Goal: Task Accomplishment & Management: Manage account settings

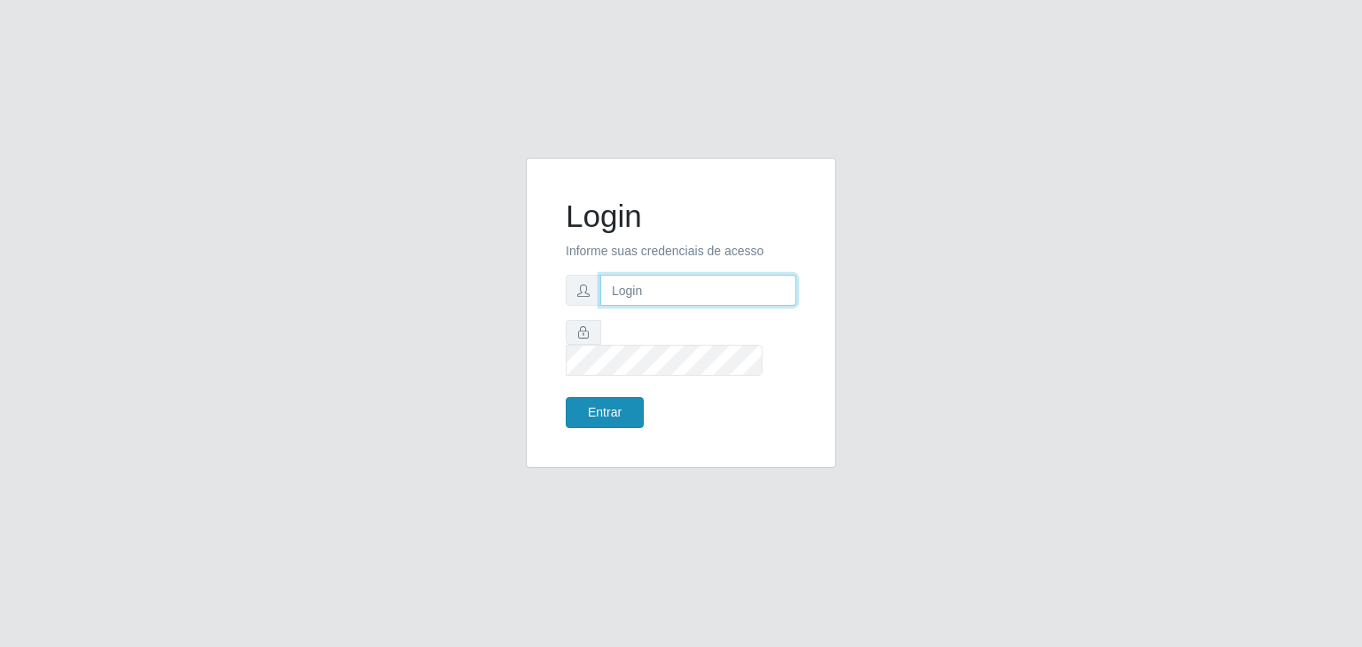
type input "jeisonrede@compras"
click at [613, 397] on button "Entrar" at bounding box center [605, 412] width 78 height 31
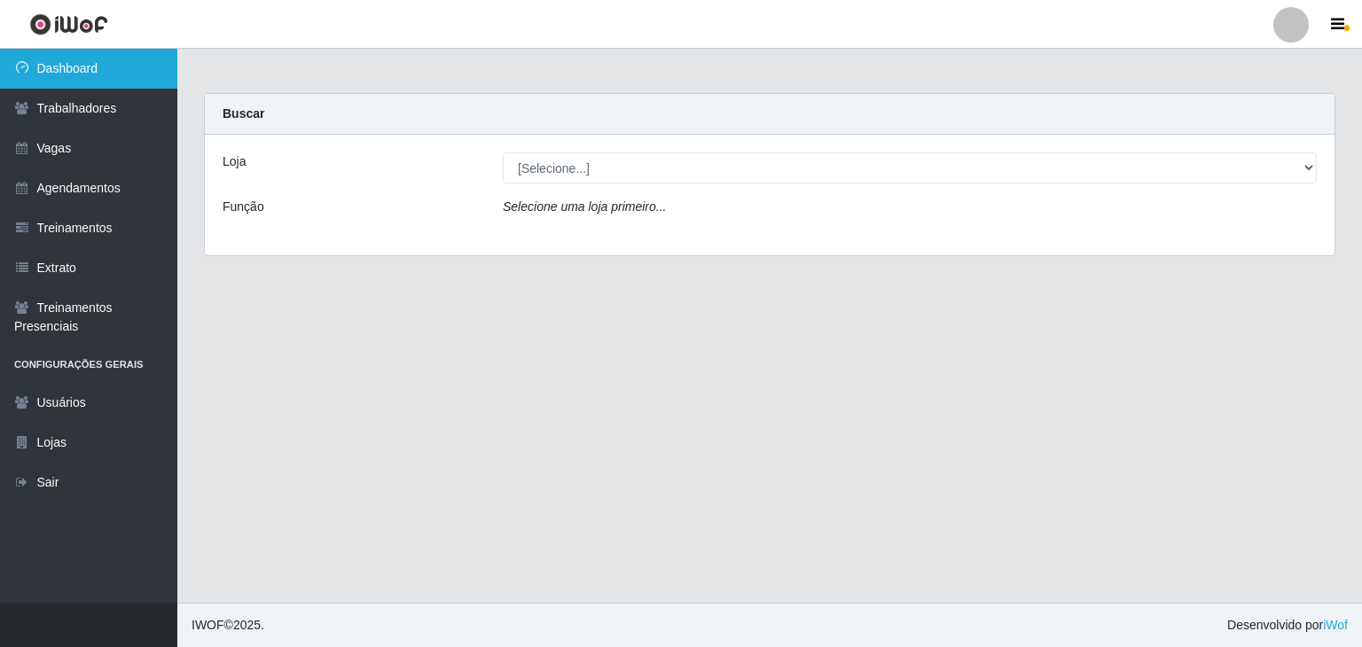
click at [49, 77] on link "Dashboard" at bounding box center [88, 69] width 177 height 40
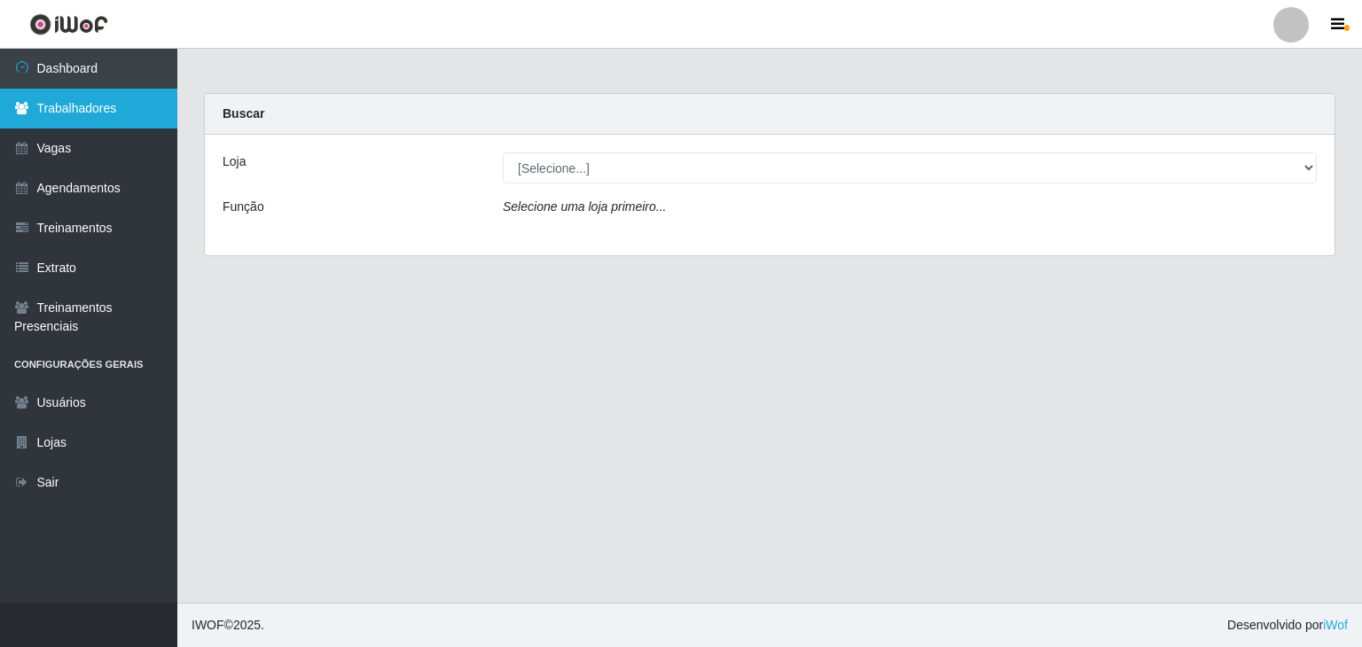
click at [60, 125] on link "Trabalhadores" at bounding box center [88, 109] width 177 height 40
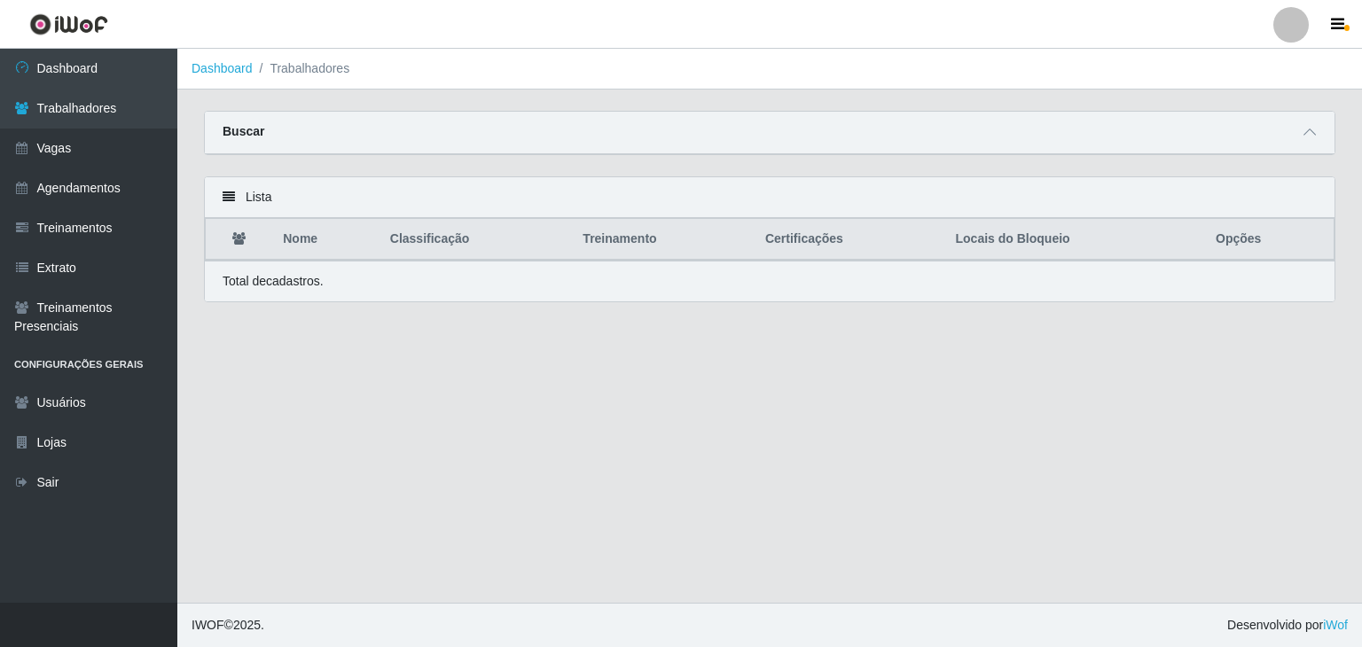
click at [1298, 131] on div "Buscar" at bounding box center [770, 133] width 1130 height 43
drag, startPoint x: 1309, startPoint y: 137, endPoint x: 1252, endPoint y: 140, distance: 56.8
click at [1312, 137] on icon at bounding box center [1310, 132] width 12 height 12
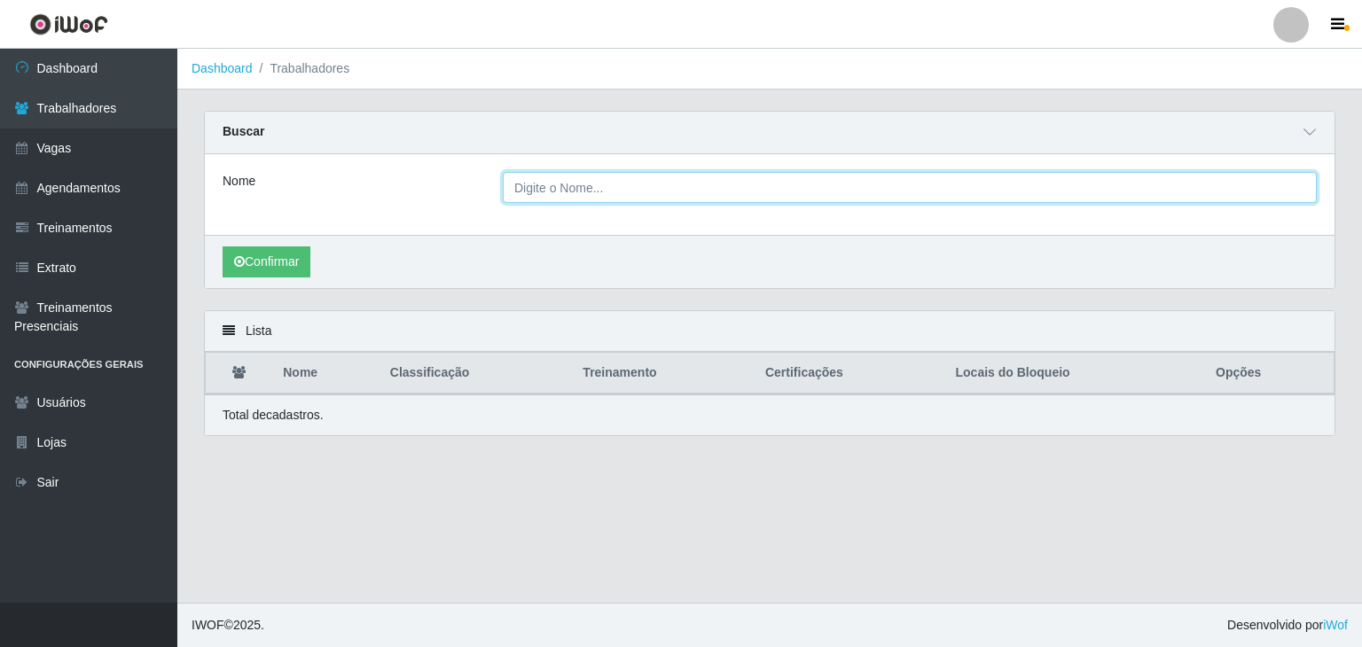
click at [757, 185] on input "Nome" at bounding box center [910, 187] width 814 height 31
type input "antonio carlos"
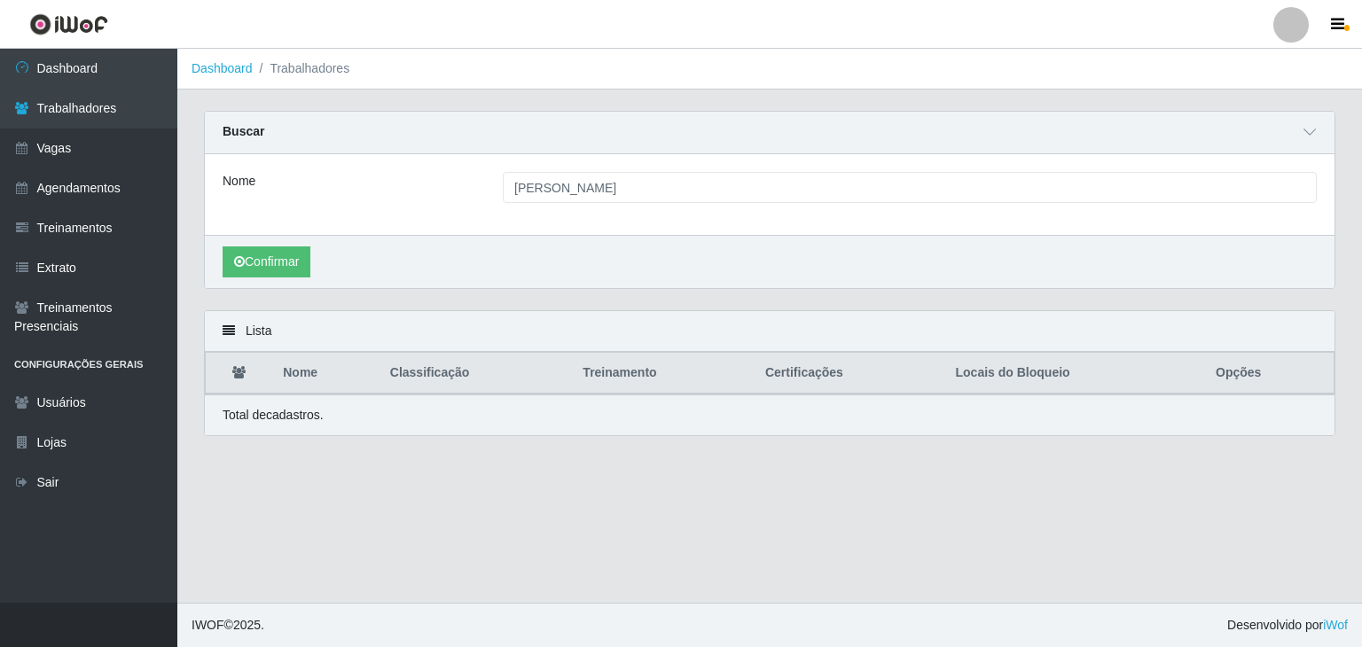
drag, startPoint x: 209, startPoint y: 231, endPoint x: 221, endPoint y: 246, distance: 19.0
click at [216, 242] on div "Nome antonio carlos Confirmar" at bounding box center [770, 221] width 1130 height 134
click at [268, 262] on button "Confirmar" at bounding box center [267, 262] width 88 height 31
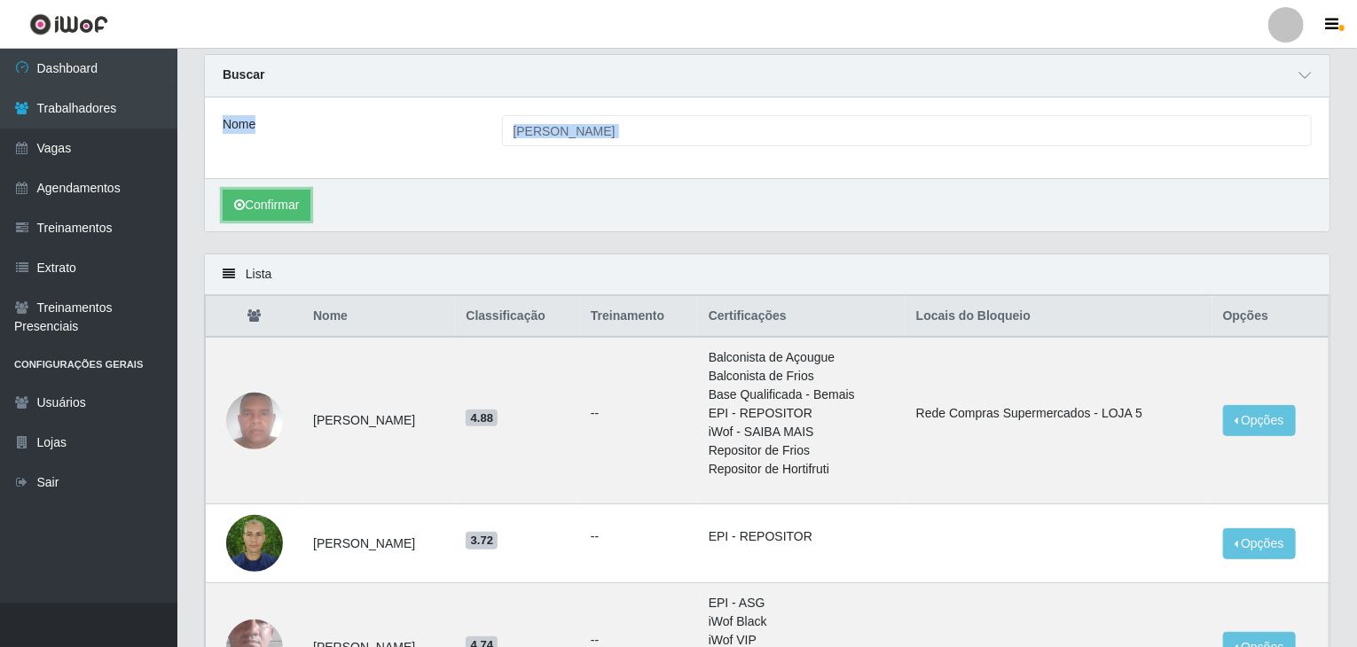
scroll to position [89, 0]
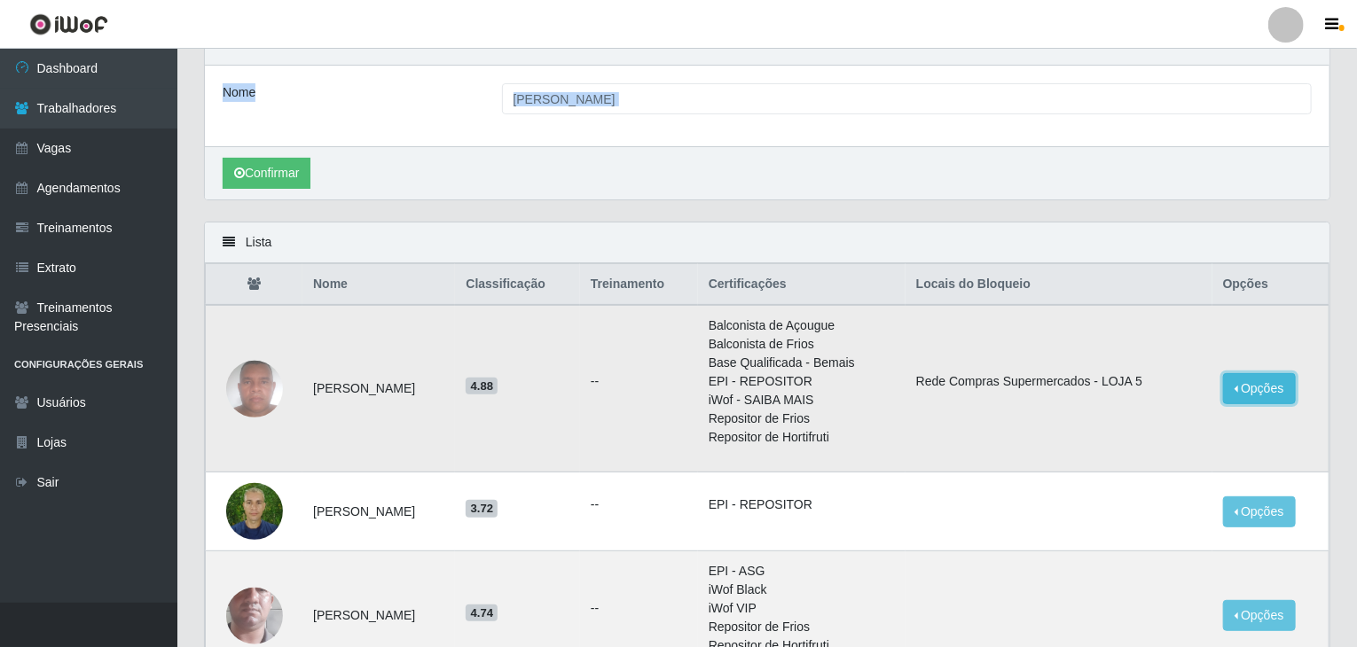
click at [1251, 373] on button "Opções" at bounding box center [1259, 388] width 73 height 31
click at [1197, 386] on button "Bloquear - Empresa" at bounding box center [1149, 392] width 143 height 37
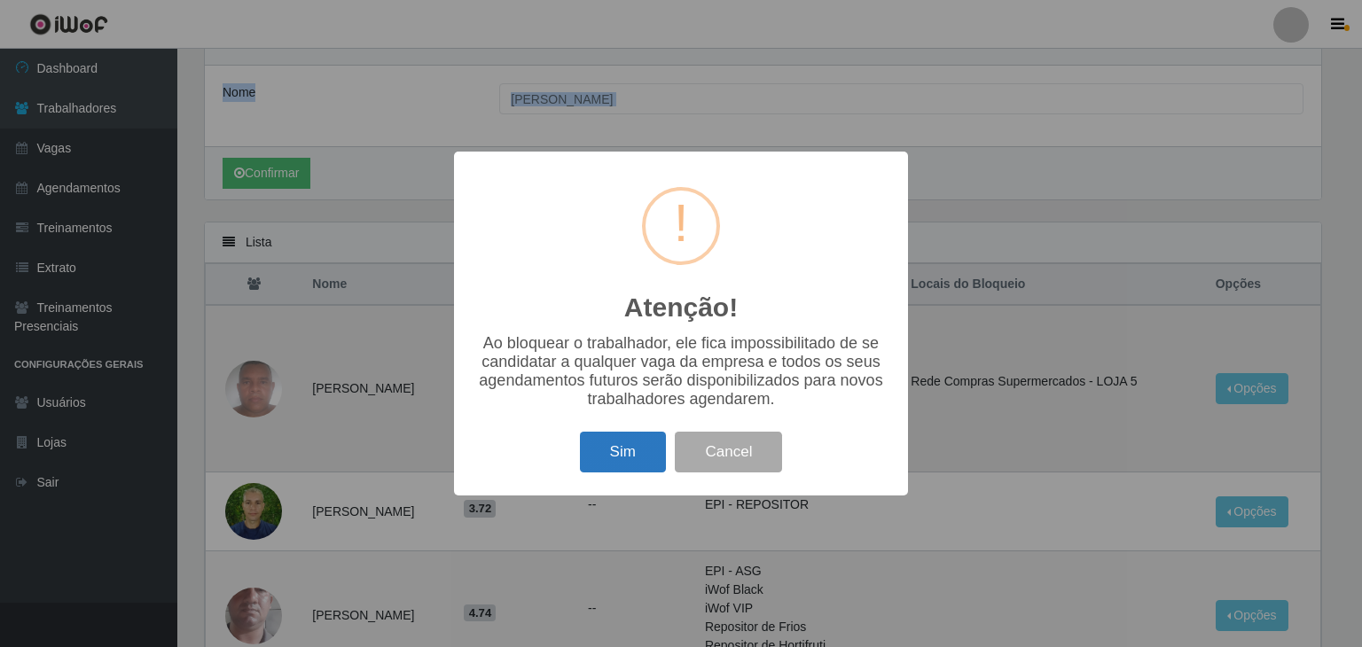
click at [615, 448] on button "Sim" at bounding box center [623, 453] width 86 height 42
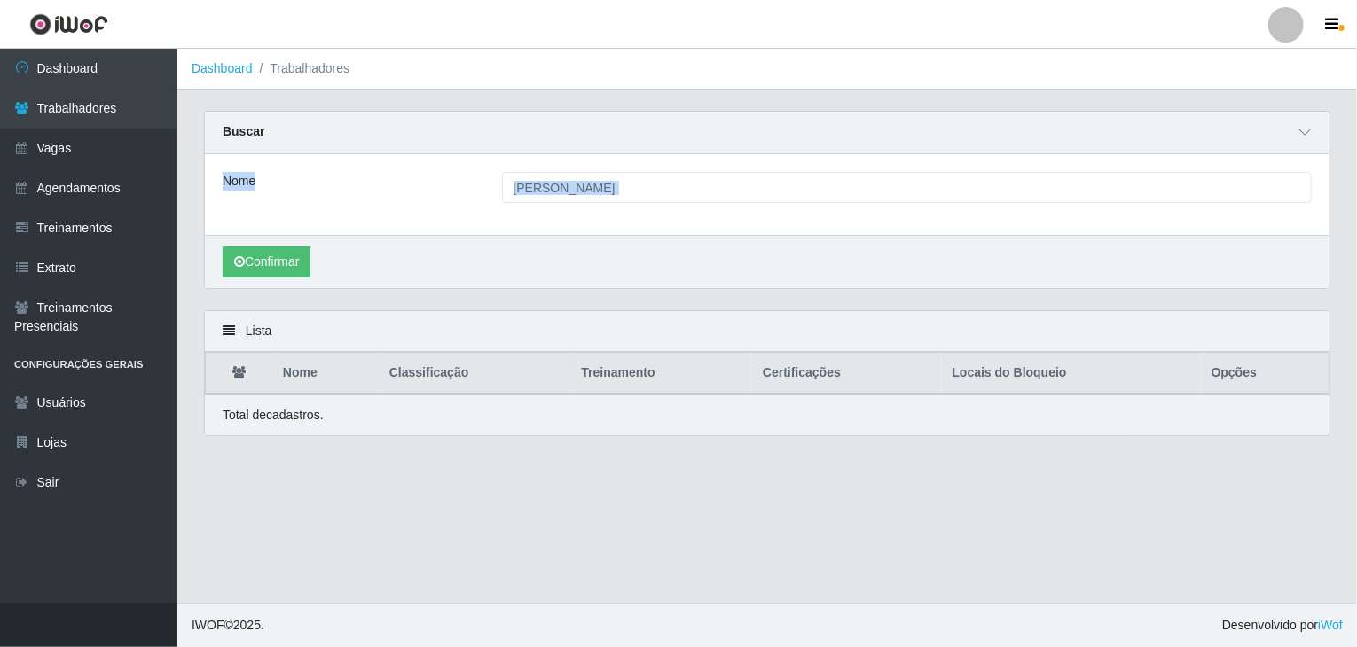
scroll to position [0, 0]
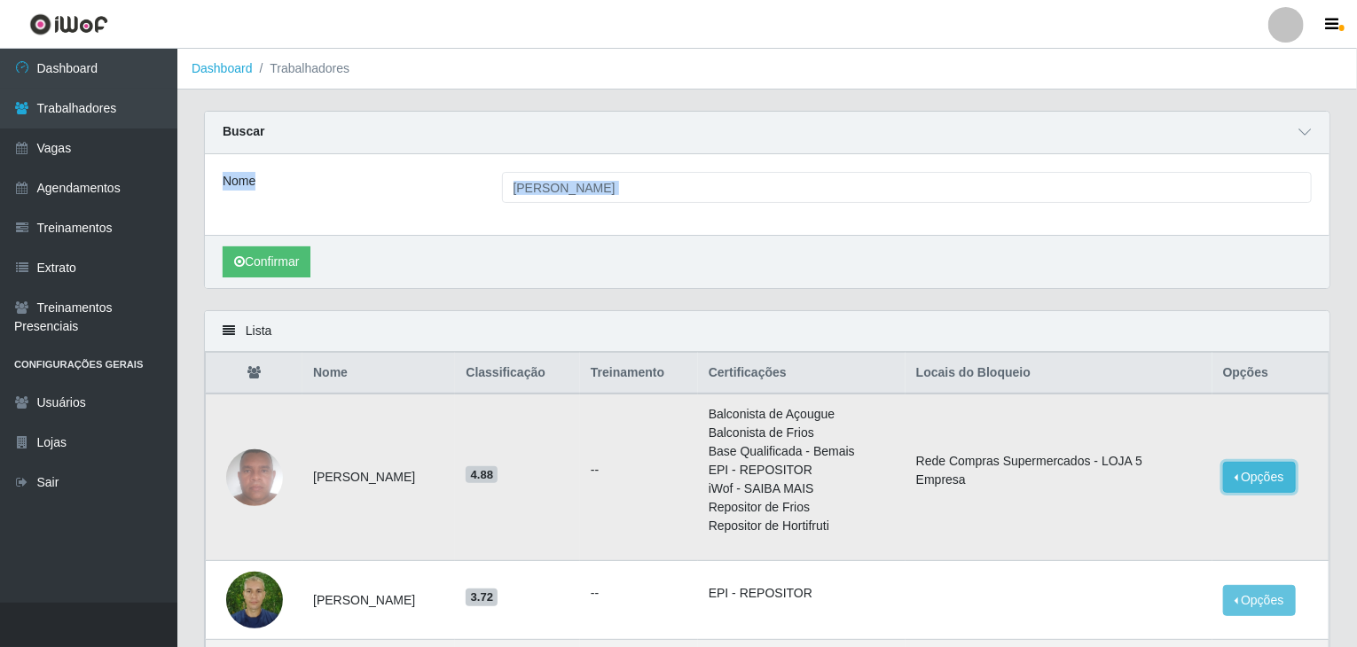
click at [1267, 466] on button "Opções" at bounding box center [1259, 477] width 73 height 31
click at [1118, 170] on div "Nome antonio carlos" at bounding box center [767, 194] width 1125 height 81
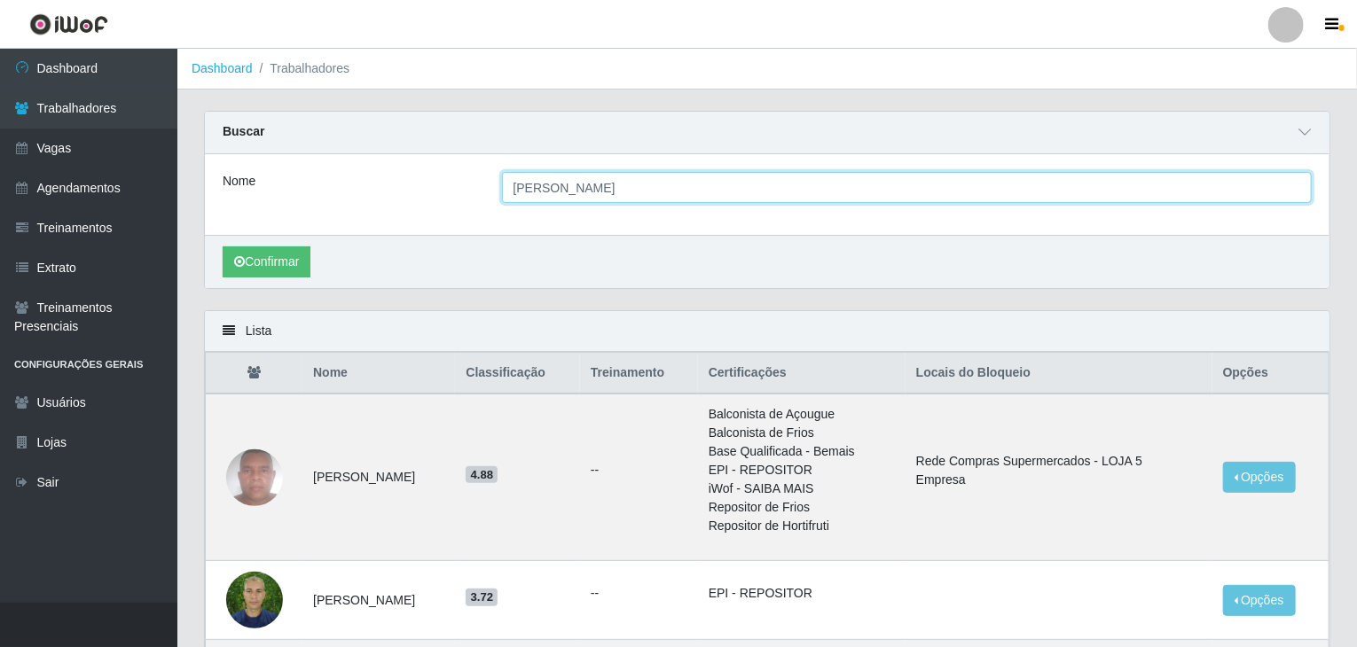
drag, startPoint x: 658, startPoint y: 186, endPoint x: 239, endPoint y: 216, distance: 419.7
click at [239, 216] on div "Nome antonio carlos" at bounding box center [767, 194] width 1125 height 81
type input "thaís g"
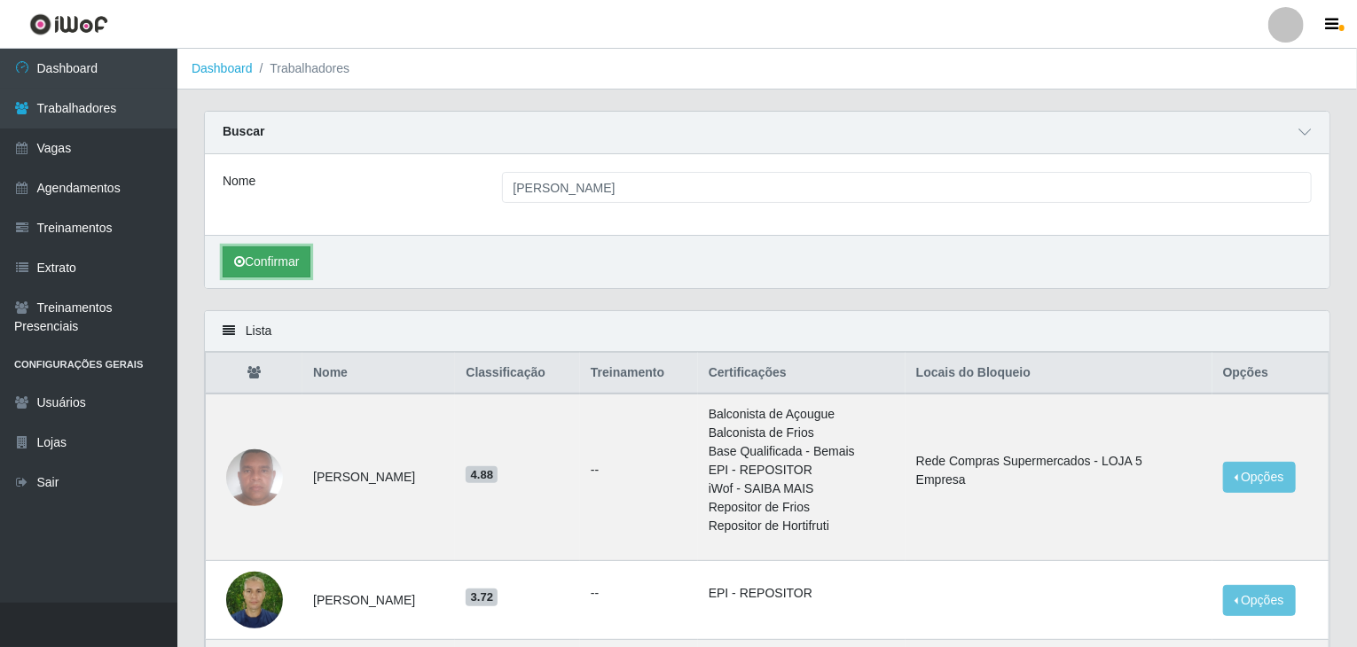
click at [266, 265] on button "Confirmar" at bounding box center [267, 262] width 88 height 31
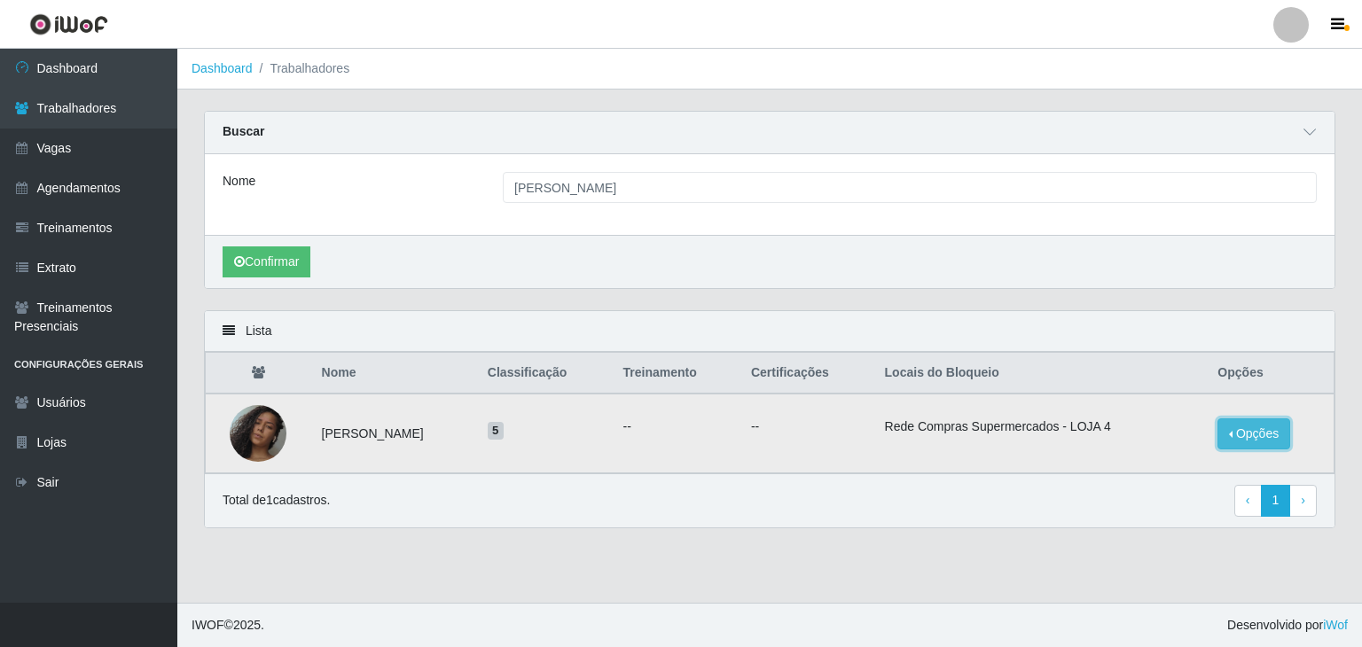
click at [1256, 434] on button "Opções" at bounding box center [1254, 434] width 73 height 31
click at [1050, 534] on div "Lista Nome Classificação Treinamento Certificações Locais do Bloqueio Opções Th…" at bounding box center [770, 429] width 1158 height 239
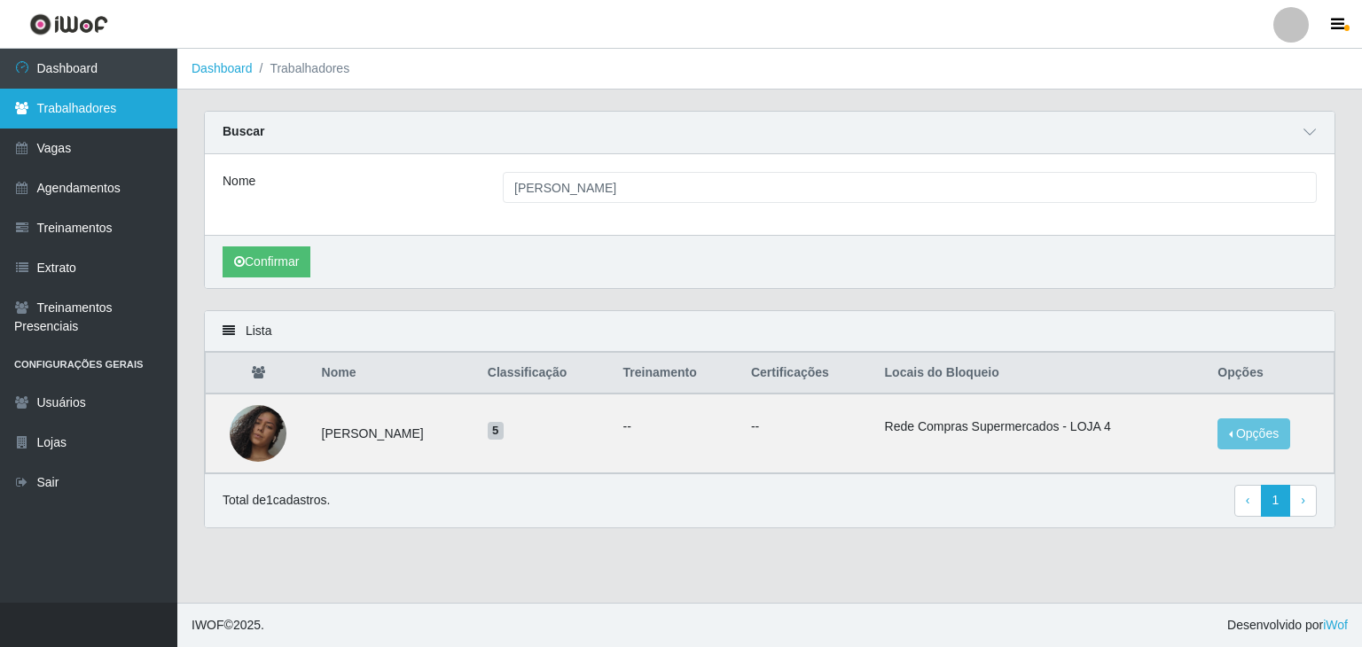
click at [86, 108] on link "Trabalhadores" at bounding box center [88, 109] width 177 height 40
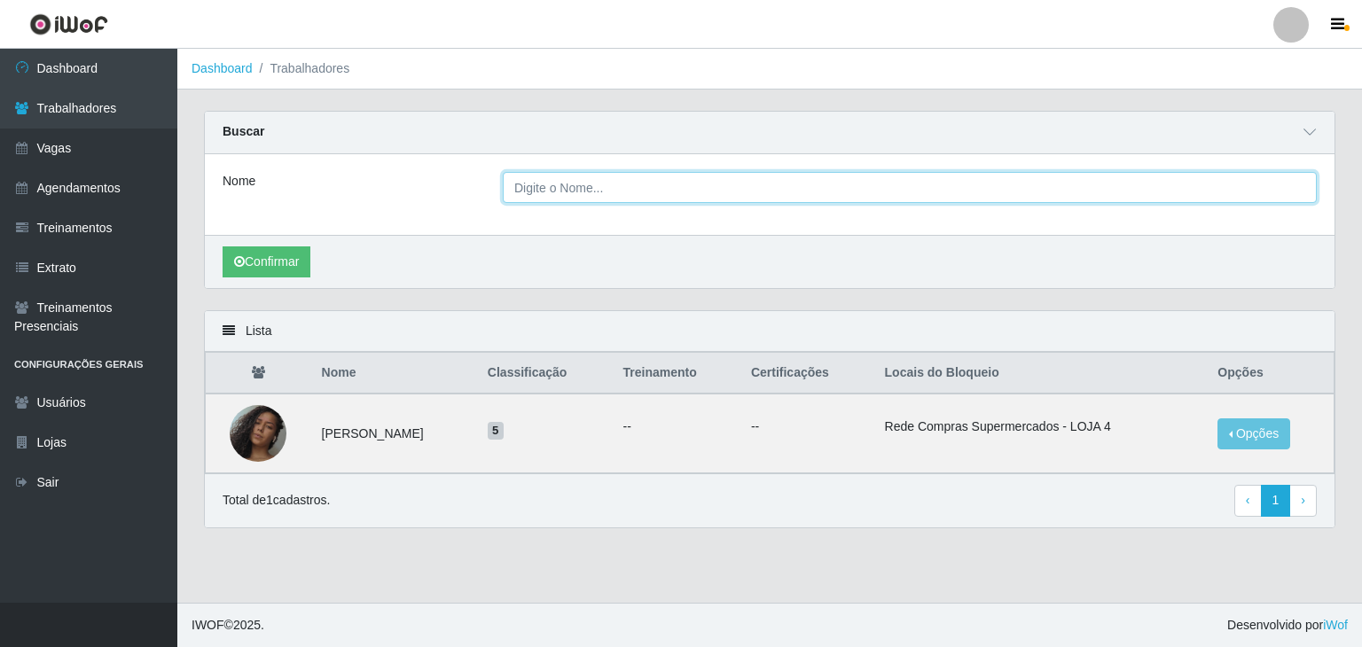
click at [557, 182] on input "Nome" at bounding box center [910, 187] width 814 height 31
type input "felipe luiz de melo"
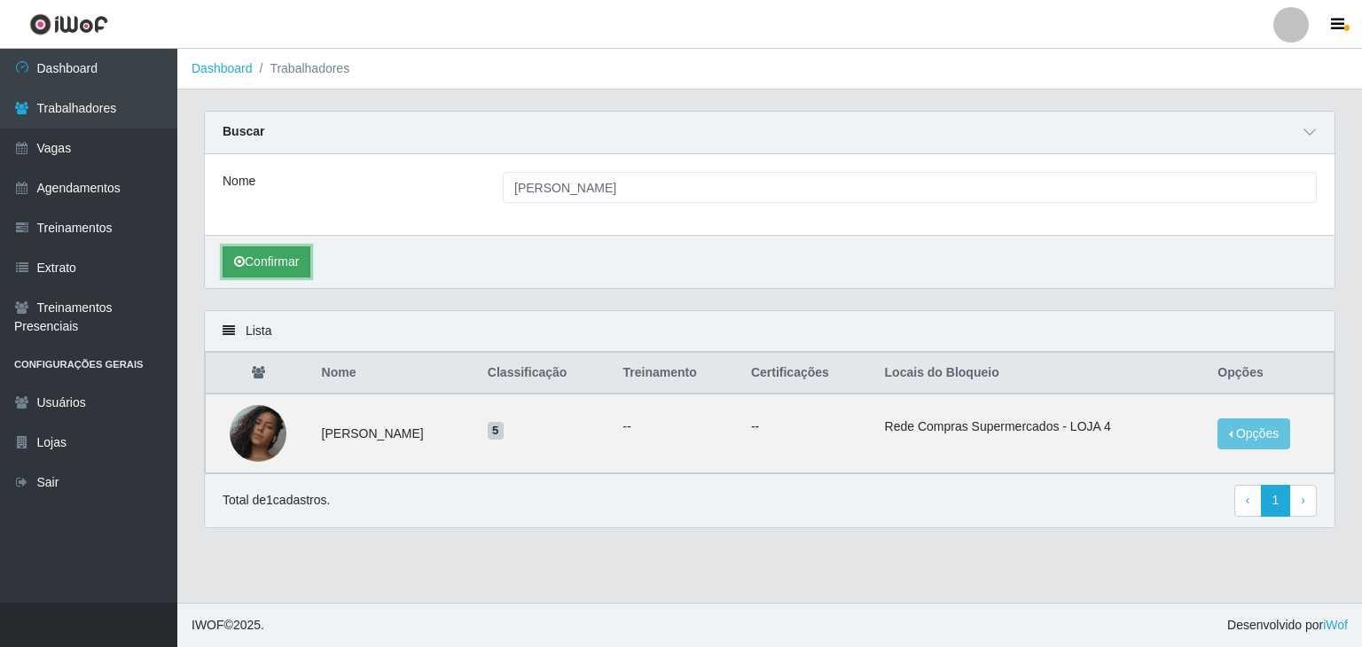
click at [309, 263] on button "Confirmar" at bounding box center [267, 262] width 88 height 31
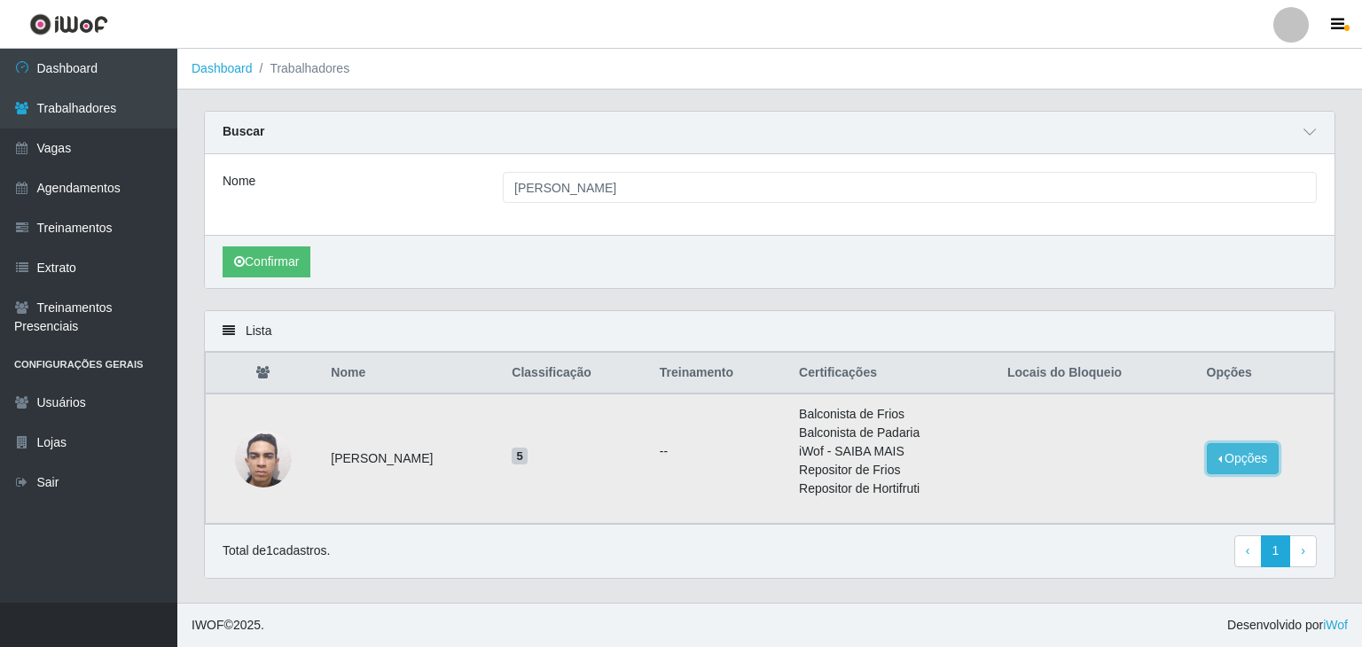
click at [1271, 447] on button "Opções" at bounding box center [1243, 458] width 73 height 31
click at [1106, 490] on button "Bloquear - Loja" at bounding box center [1127, 500] width 143 height 36
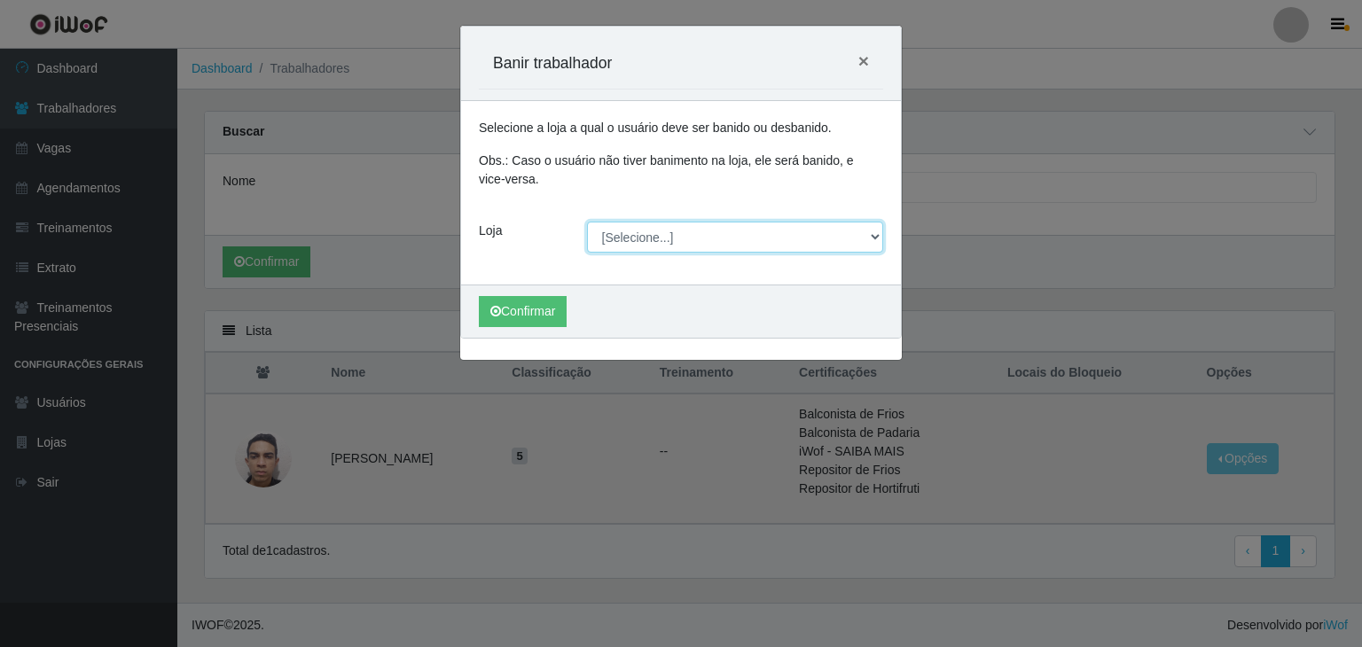
click at [663, 235] on select "[Selecione...] Rede Compras Supermercados - LOJA 1 Rede Compras Supermercados -…" at bounding box center [735, 237] width 297 height 31
select select "397"
click at [587, 222] on select "[Selecione...] Rede Compras Supermercados - LOJA 1 Rede Compras Supermercados -…" at bounding box center [735, 237] width 297 height 31
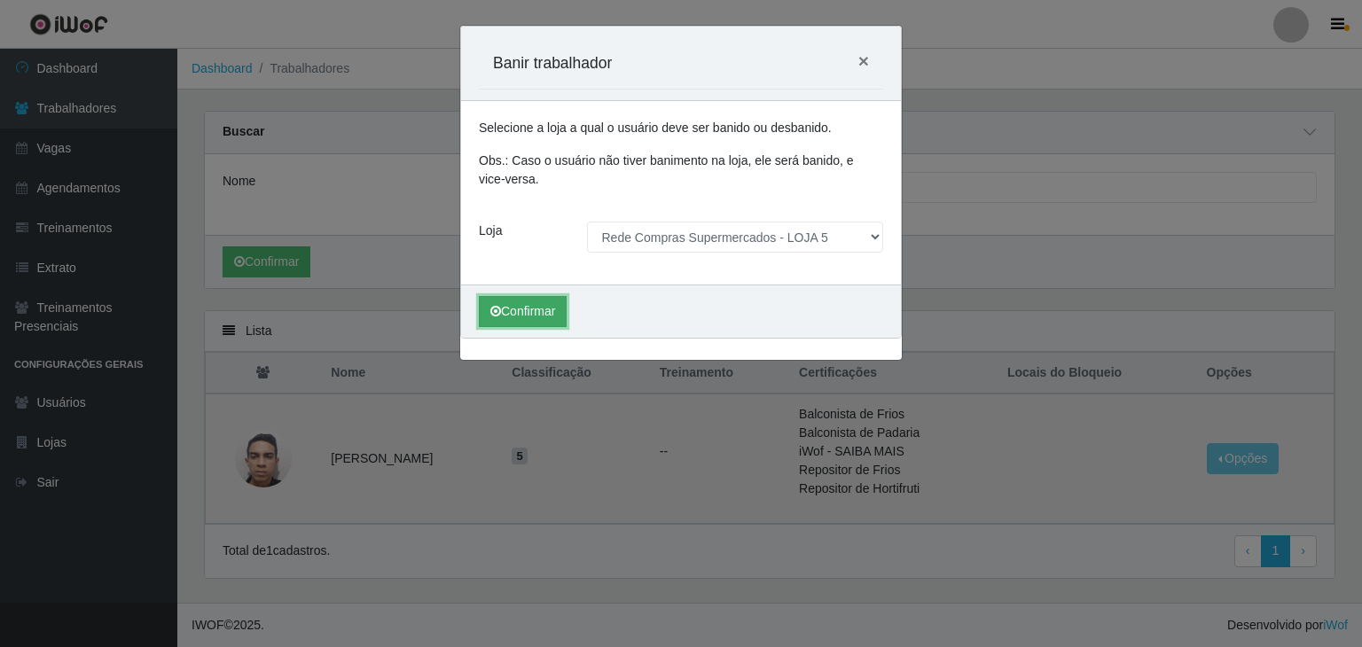
click at [529, 310] on button "Confirmar" at bounding box center [523, 311] width 88 height 31
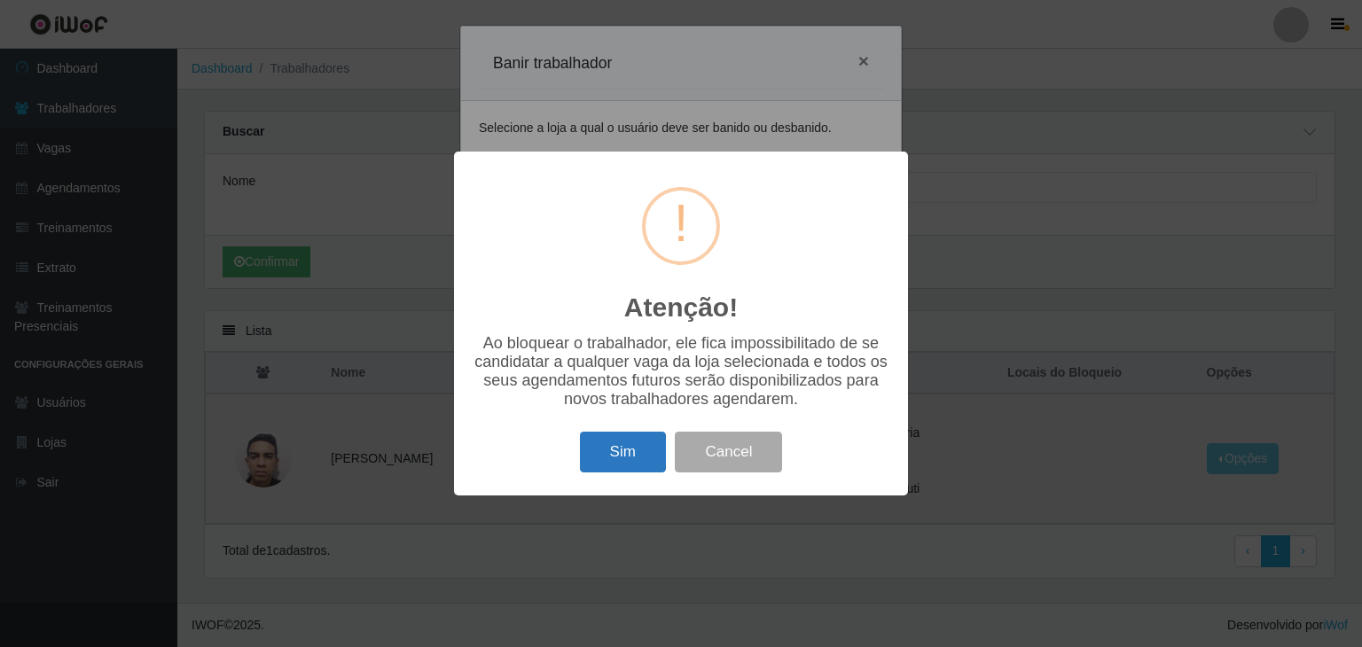
click at [633, 454] on button "Sim" at bounding box center [623, 453] width 86 height 42
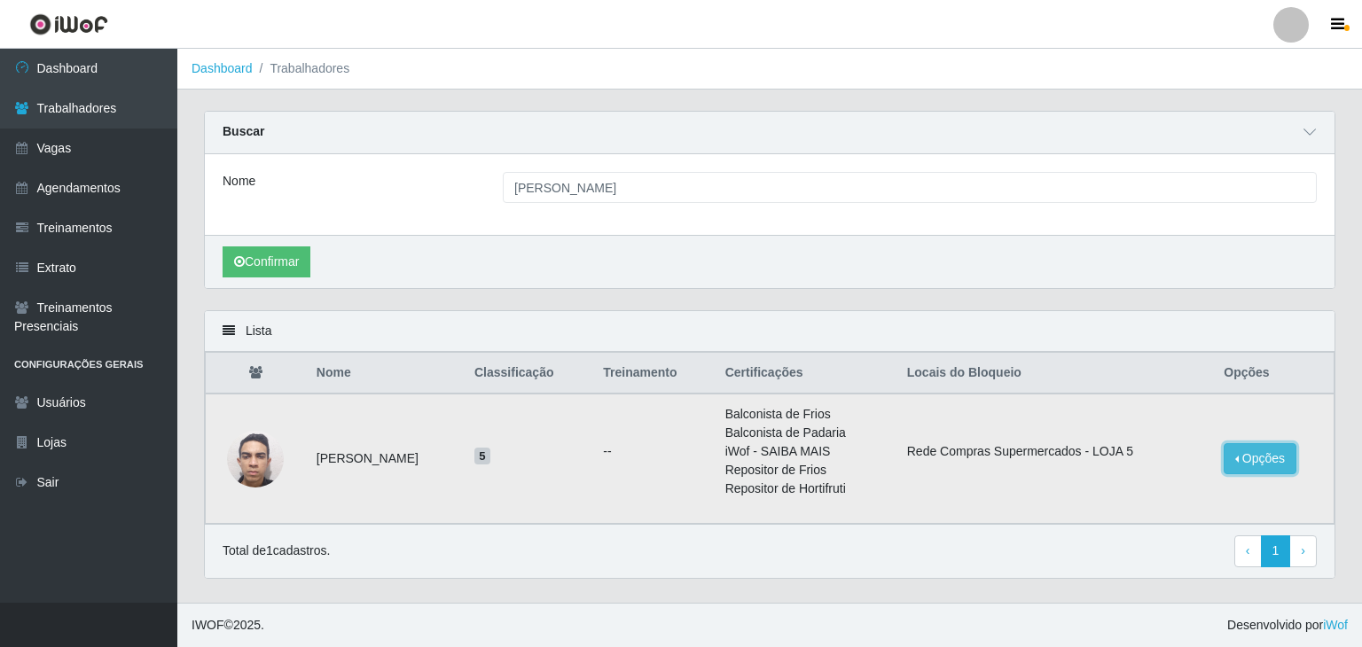
click at [1284, 451] on button "Opções" at bounding box center [1260, 458] width 73 height 31
click at [982, 252] on div "Confirmar" at bounding box center [770, 261] width 1130 height 53
click at [263, 459] on img at bounding box center [255, 459] width 57 height 101
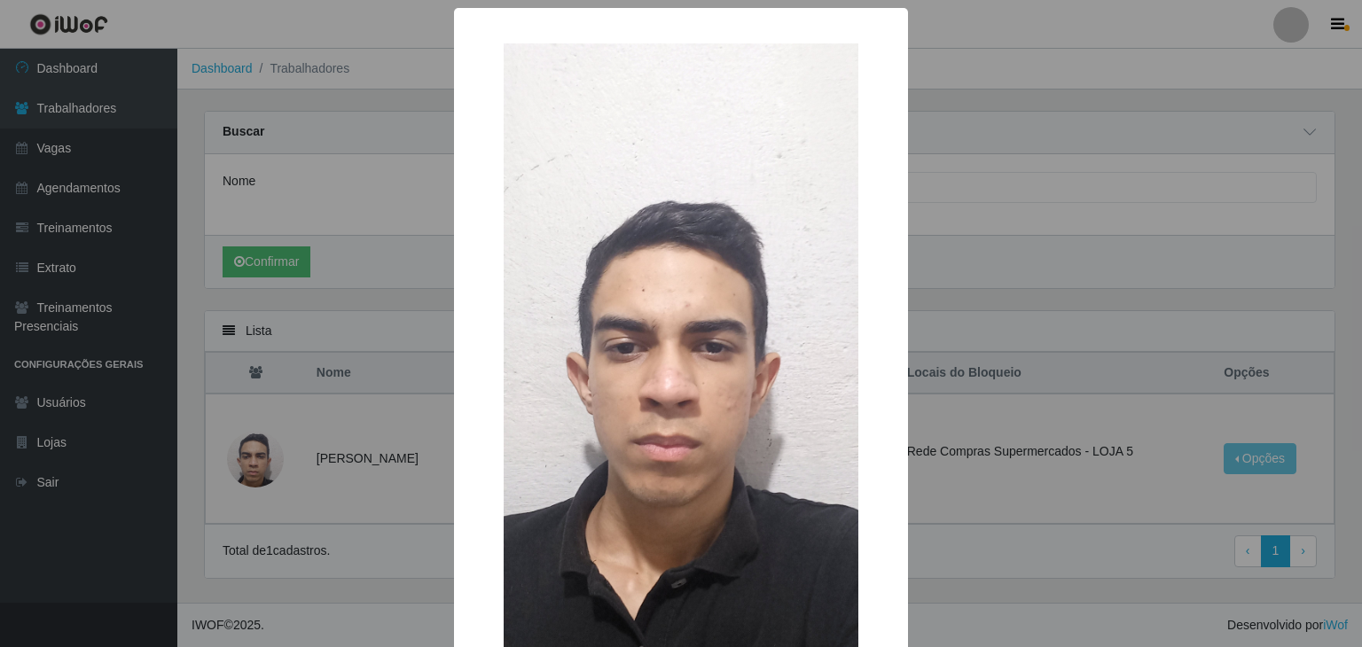
click at [949, 302] on div "× OK Cancel" at bounding box center [681, 323] width 1362 height 647
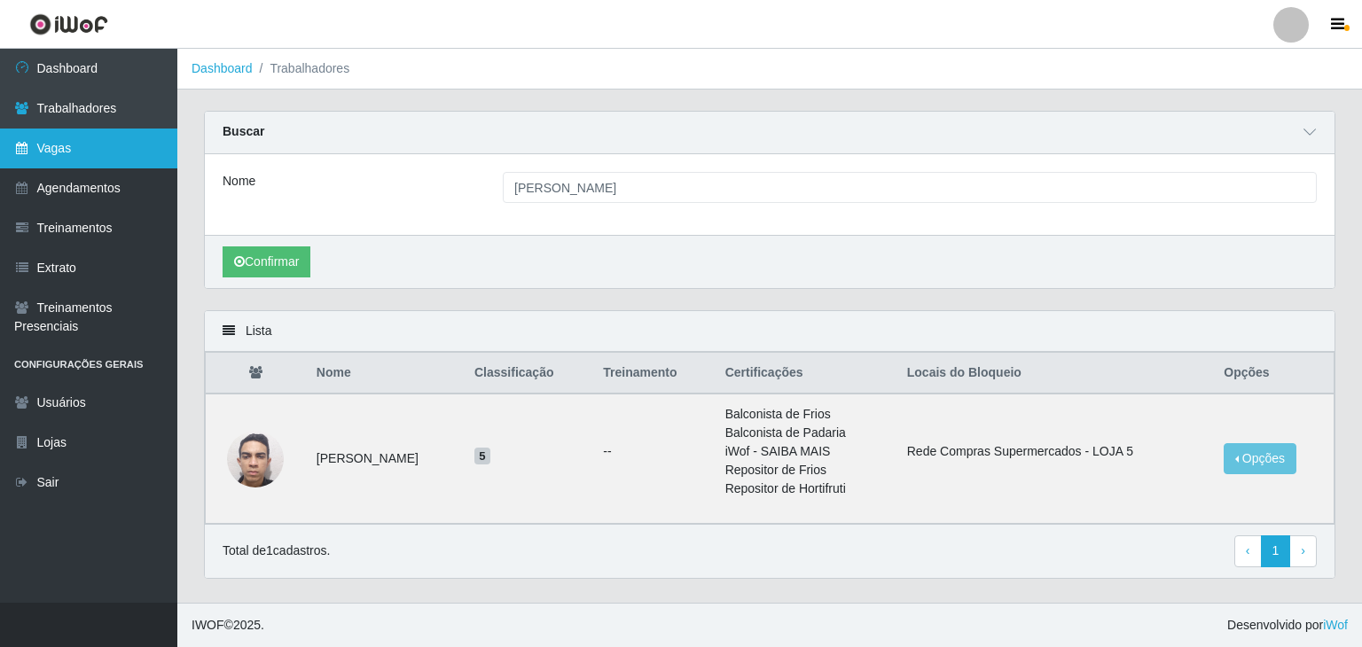
click at [26, 139] on link "Vagas" at bounding box center [88, 149] width 177 height 40
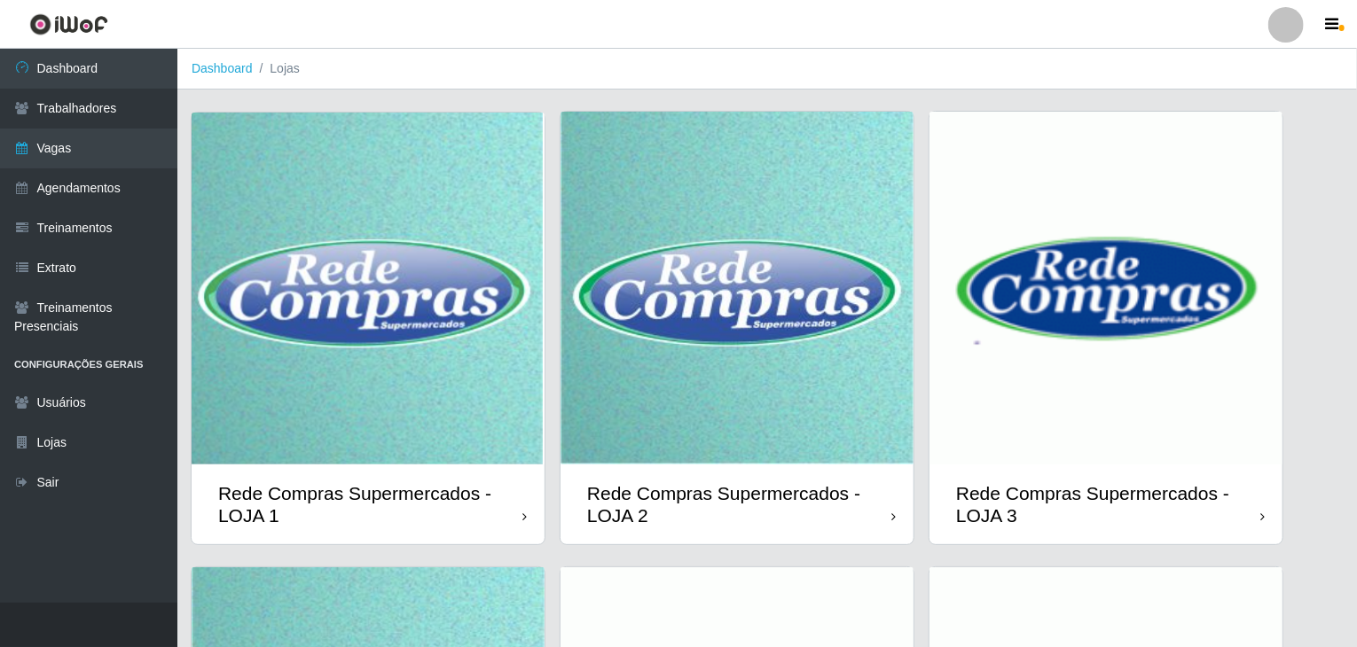
click at [692, 337] on img at bounding box center [737, 288] width 353 height 353
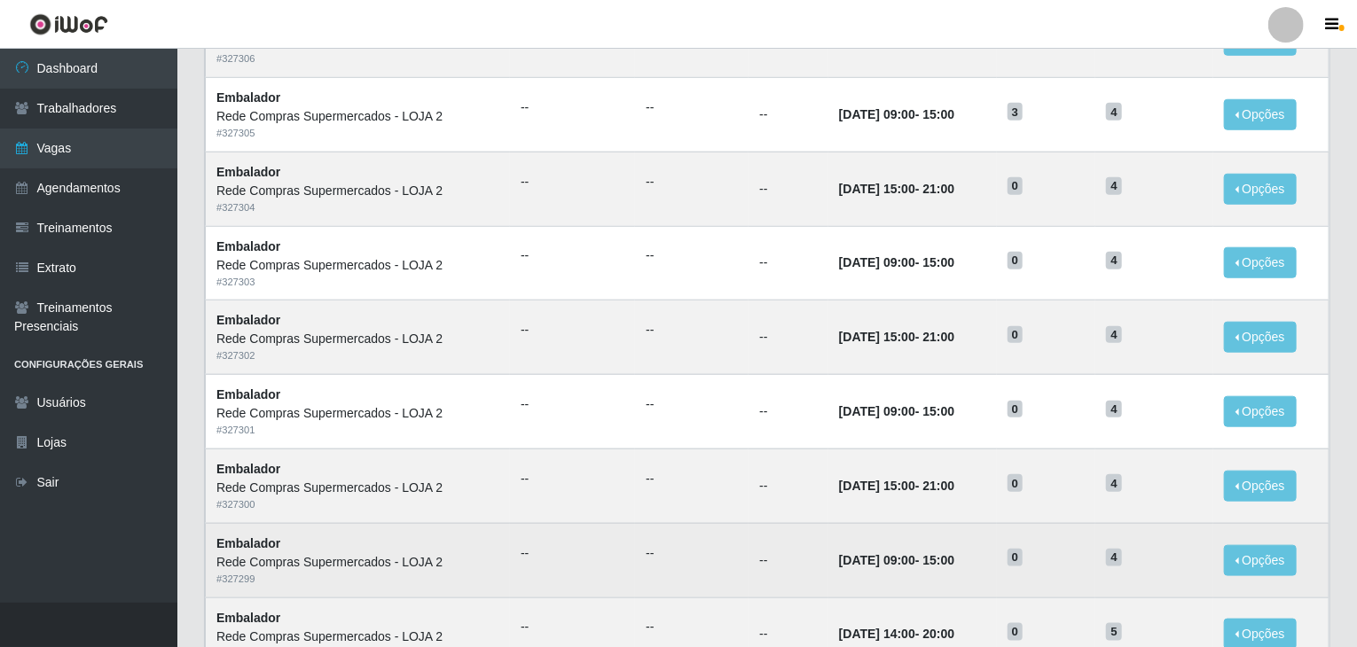
scroll to position [851, 0]
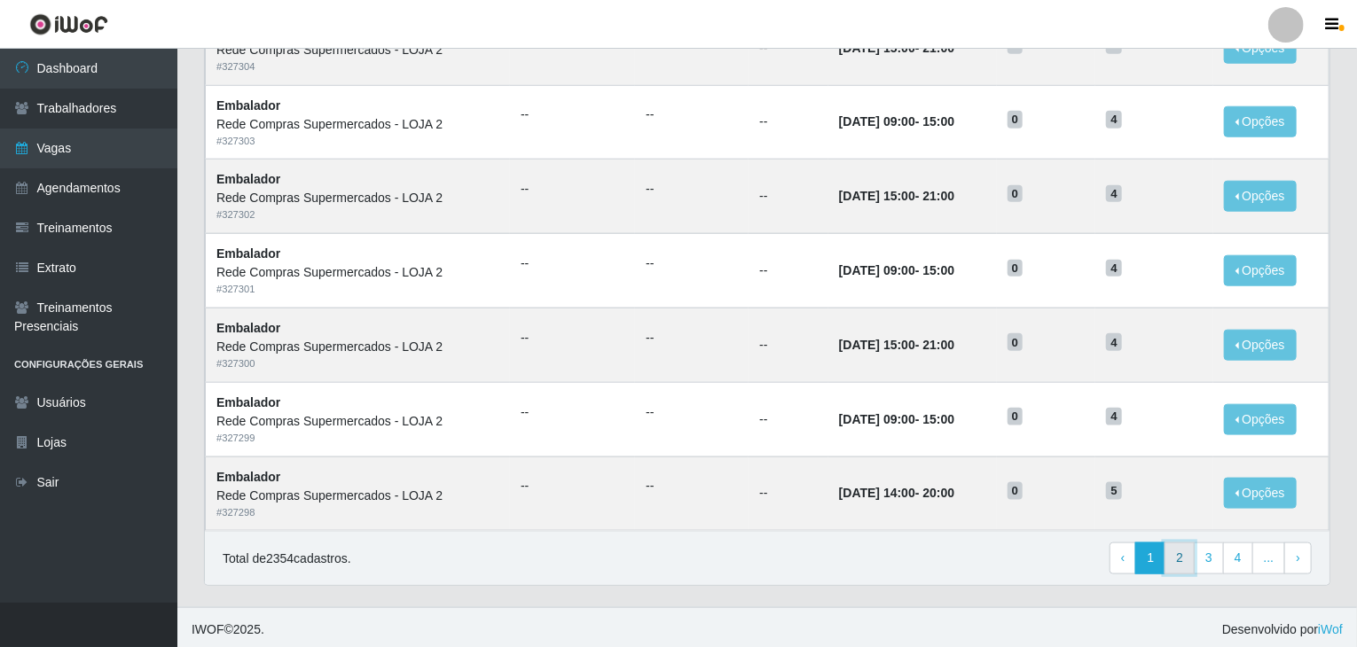
click at [1183, 563] on link "2" at bounding box center [1180, 559] width 30 height 32
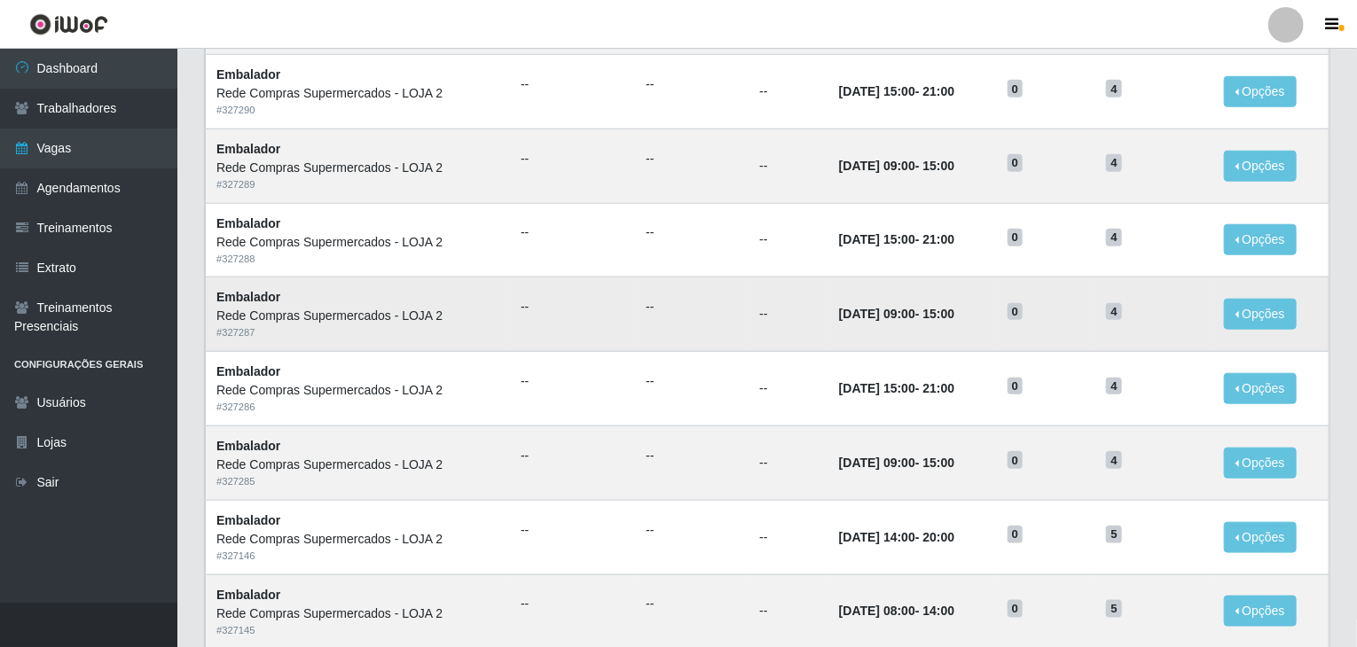
scroll to position [851, 0]
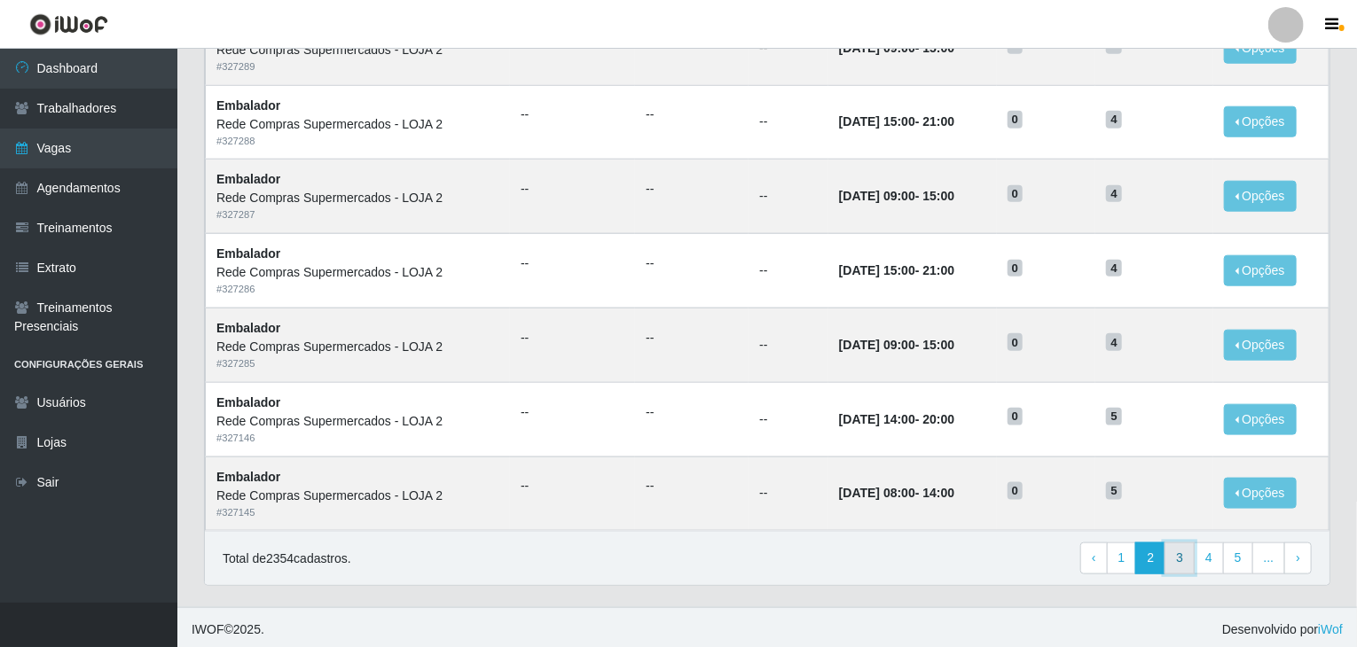
click at [1186, 563] on link "3" at bounding box center [1180, 559] width 30 height 32
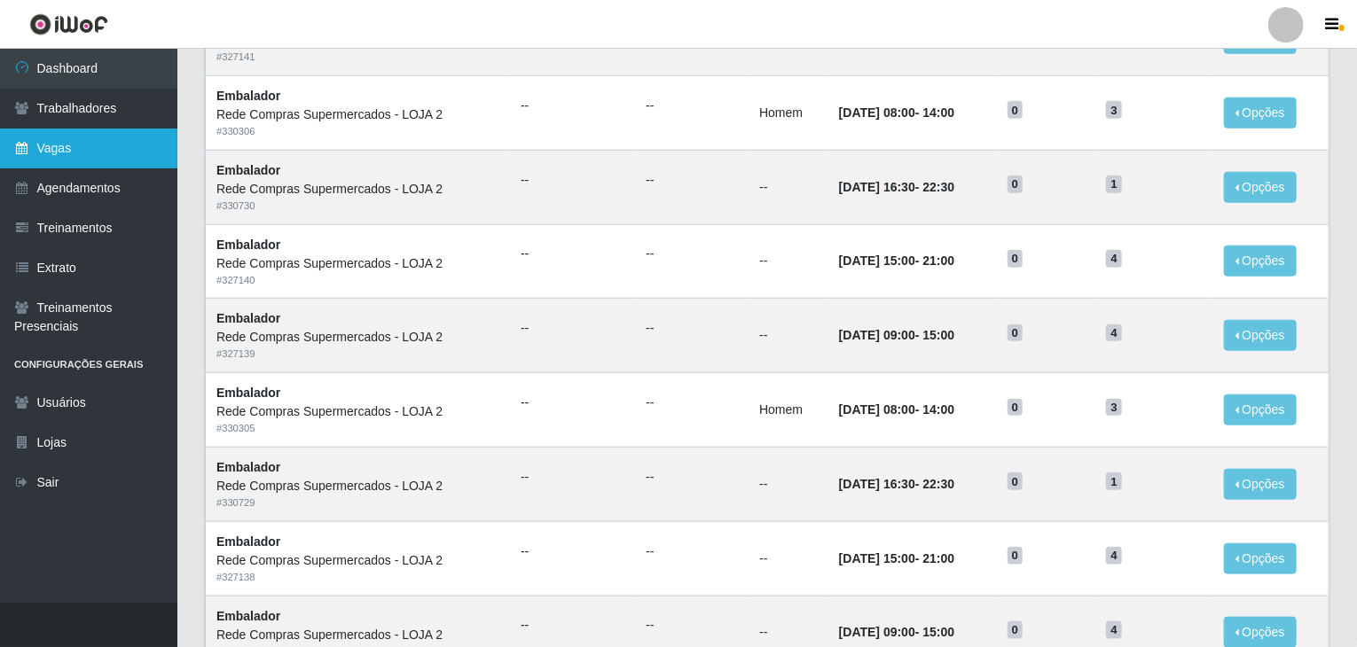
scroll to position [585, 0]
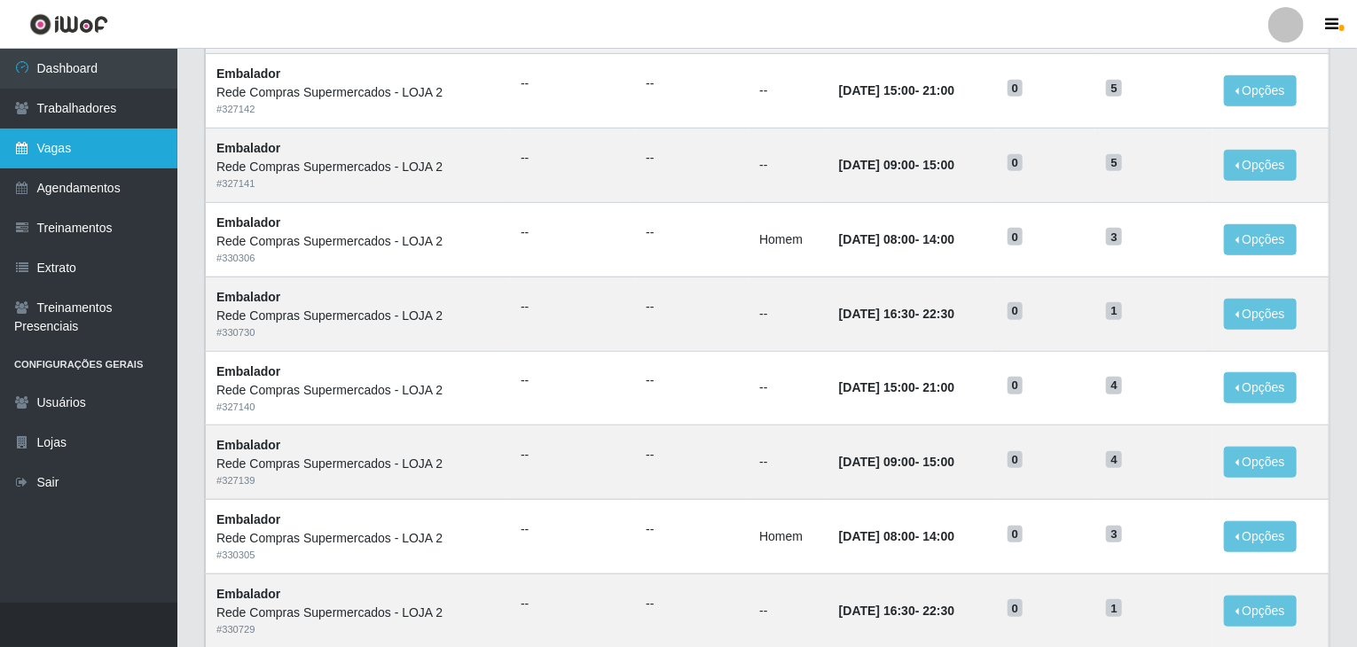
click at [34, 157] on link "Vagas" at bounding box center [88, 149] width 177 height 40
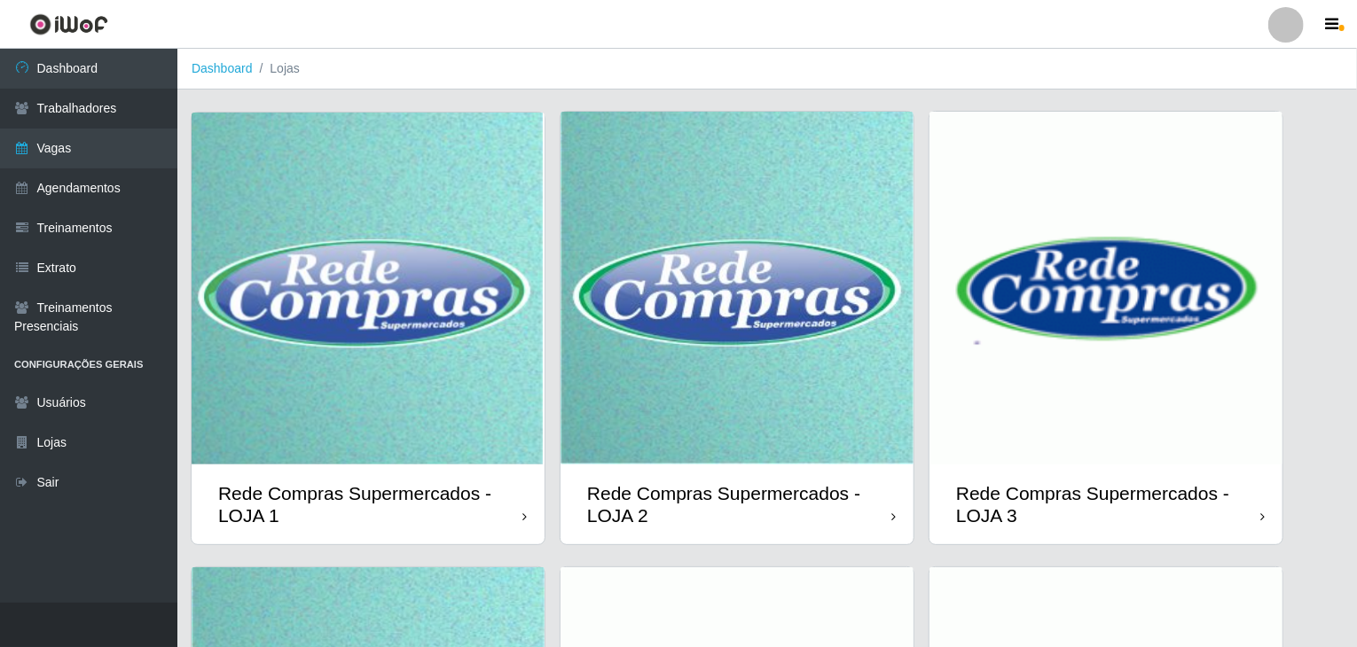
click at [348, 267] on img at bounding box center [368, 289] width 353 height 352
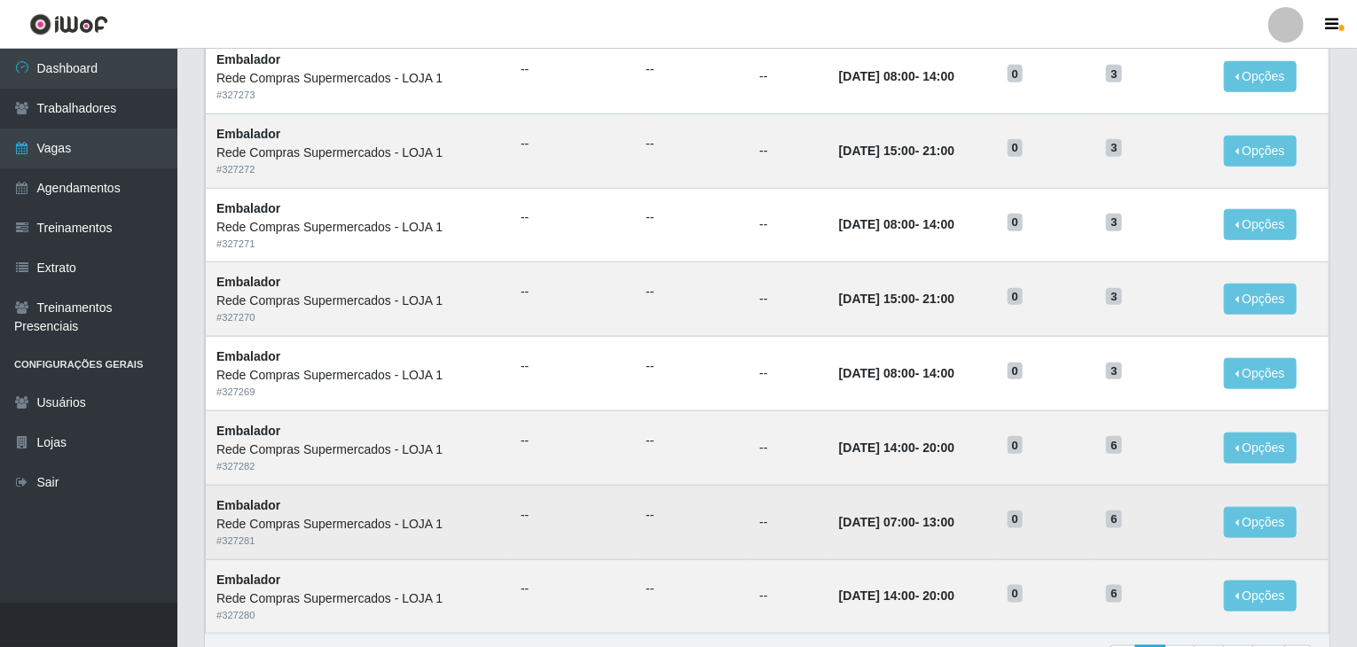
scroll to position [851, 0]
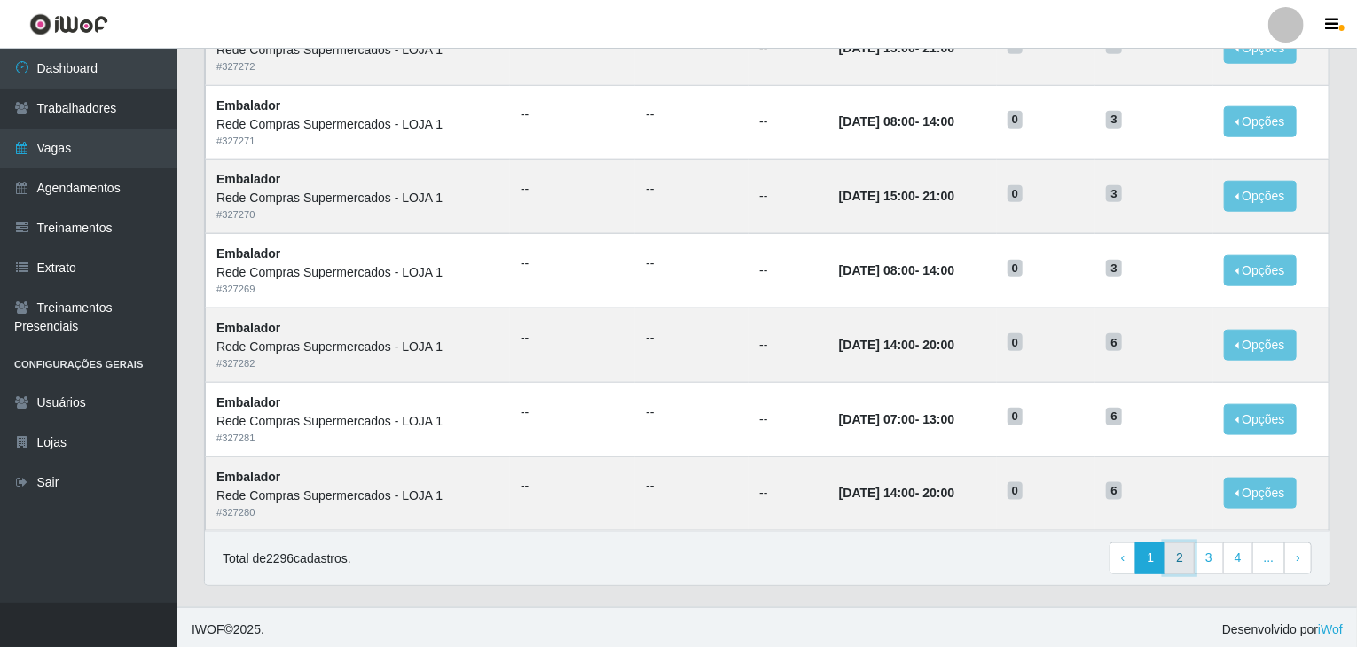
click at [1173, 560] on link "2" at bounding box center [1180, 559] width 30 height 32
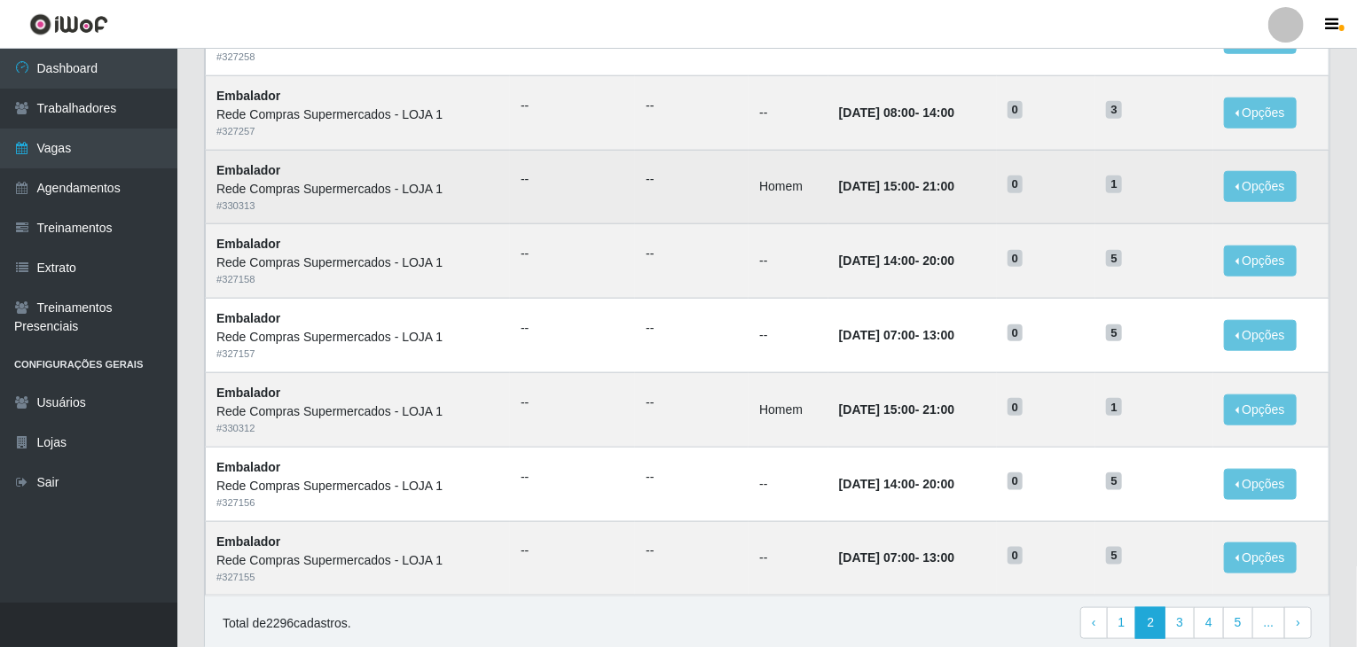
scroll to position [851, 0]
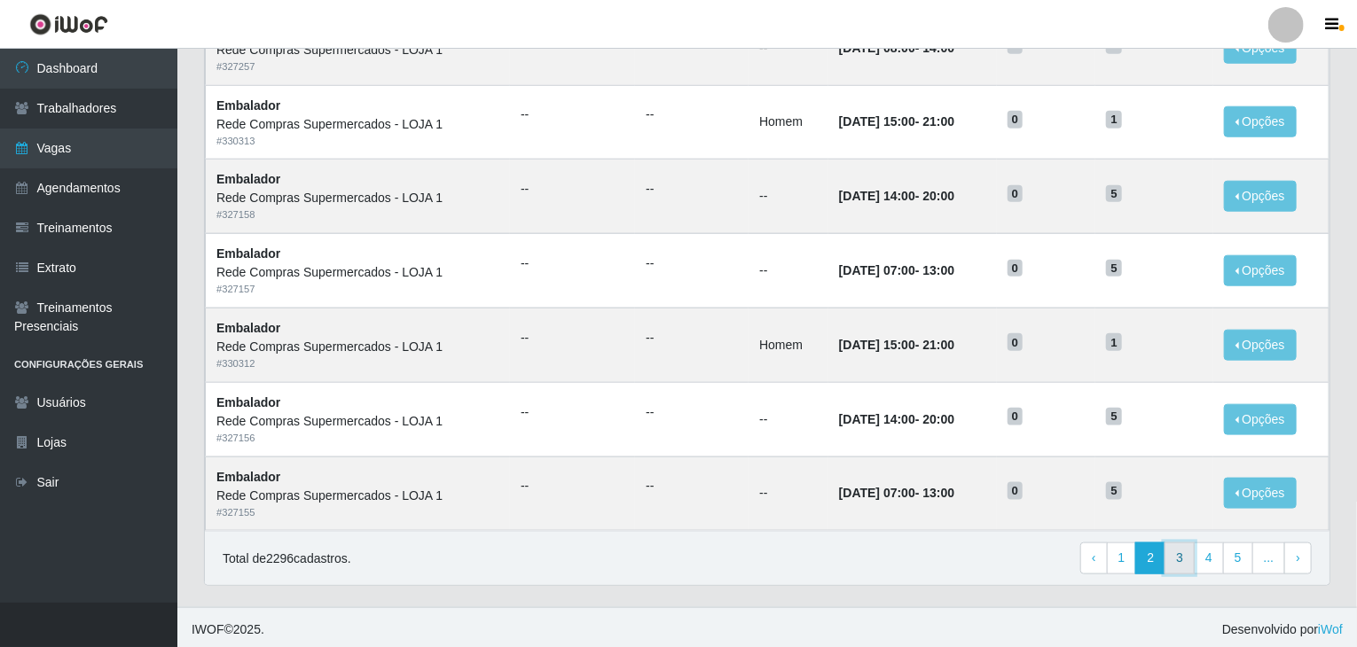
click at [1181, 561] on link "3" at bounding box center [1180, 559] width 30 height 32
